Goal: Transaction & Acquisition: Purchase product/service

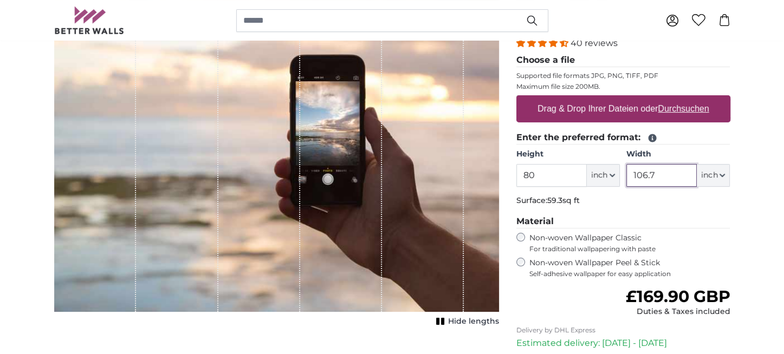
drag, startPoint x: 670, startPoint y: 177, endPoint x: 597, endPoint y: 172, distance: 72.8
click at [598, 172] on div "Height 80 ft inch Centimeter (cm) Inches (inch) Feet (ft. in.) Width 106.7 ft i…" at bounding box center [623, 168] width 214 height 38
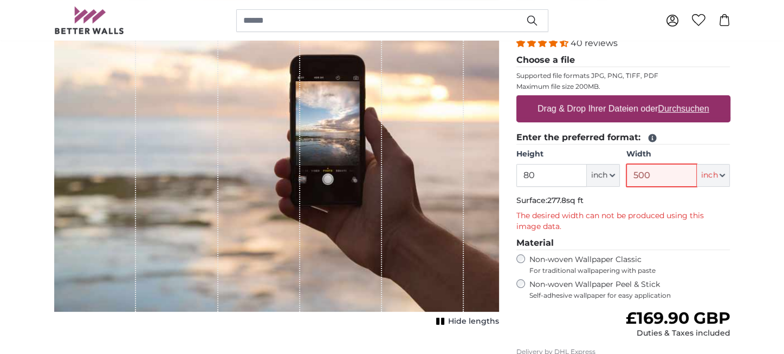
type input "500"
drag, startPoint x: 551, startPoint y: 174, endPoint x: 509, endPoint y: 175, distance: 41.7
click at [510, 175] on div "Personalised Wall Mural Photo Wallpaper Nr. WQ553 40 reviews Choose a file Supp…" at bounding box center [623, 232] width 231 height 508
type input "100"
drag, startPoint x: 656, startPoint y: 173, endPoint x: 616, endPoint y: 174, distance: 40.6
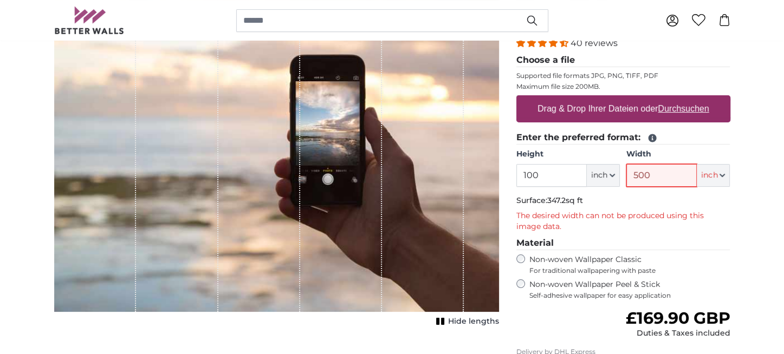
click at [618, 173] on div "Height 100 ft inch Centimeter (cm) Inches (inch) Feet (ft. in.) Width 500 ft in…" at bounding box center [623, 168] width 214 height 38
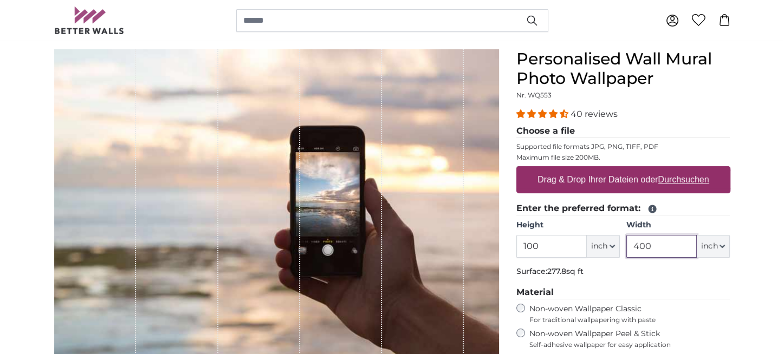
scroll to position [54, 0]
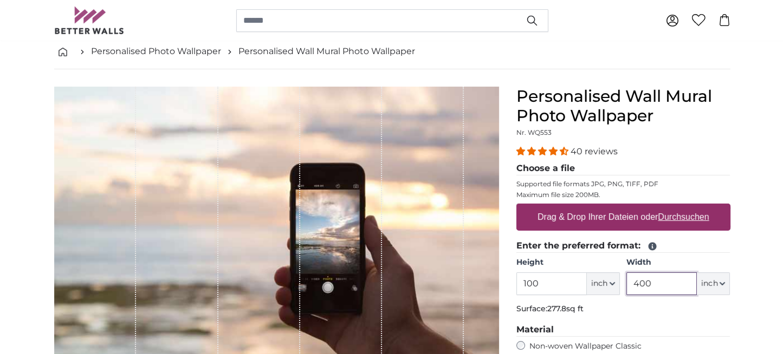
drag, startPoint x: 661, startPoint y: 283, endPoint x: 620, endPoint y: 282, distance: 40.7
click at [620, 282] on div "Height 100 ft inch Centimeter (cm) Inches (inch) Feet (ft. in.) Width 400 ft in…" at bounding box center [623, 276] width 214 height 38
type input "165"
click at [661, 323] on legend "Material" at bounding box center [623, 330] width 214 height 14
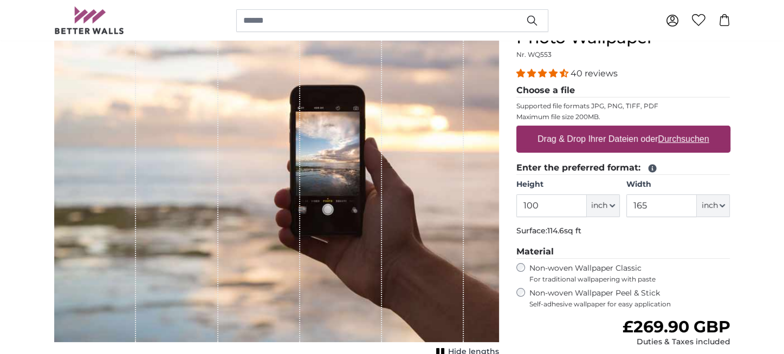
scroll to position [163, 0]
